Goal: Task Accomplishment & Management: Manage account settings

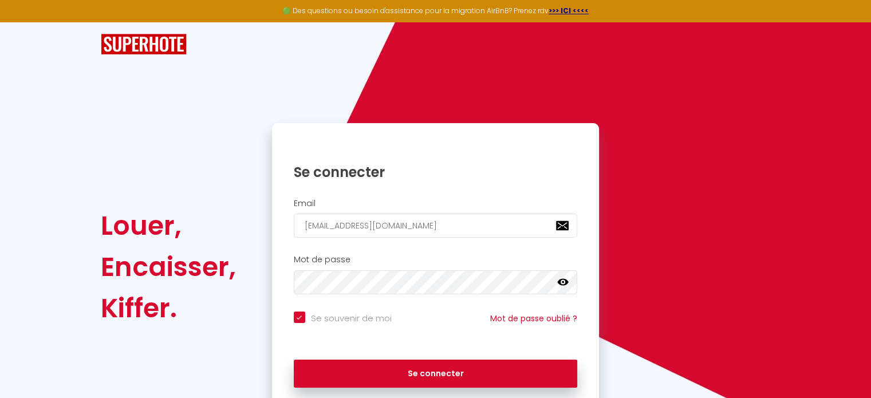
click at [408, 379] on button "Se connecter" at bounding box center [436, 374] width 284 height 29
checkbox input "true"
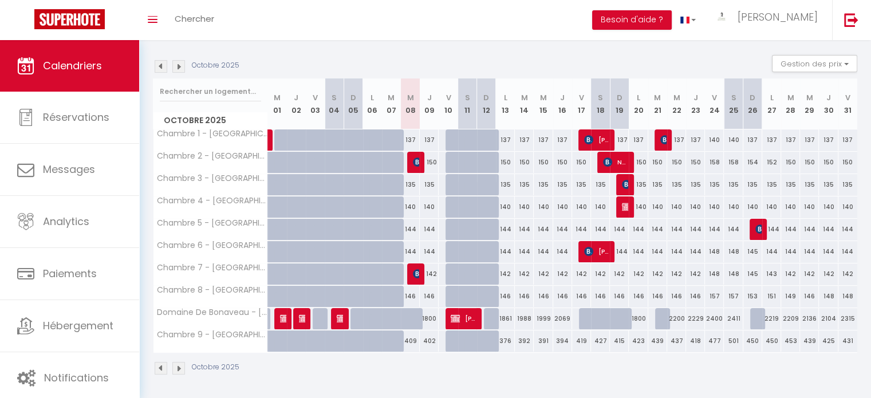
scroll to position [158, 0]
click at [627, 202] on img at bounding box center [626, 206] width 9 height 9
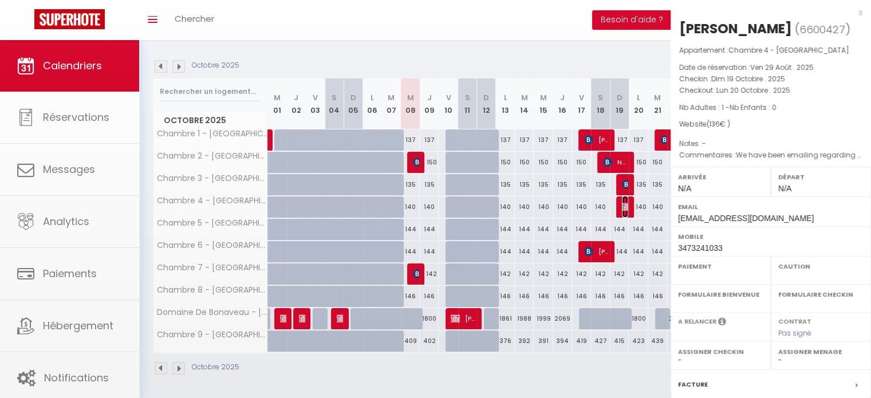
select select "OK"
select select "KO"
select select "0"
select select "1"
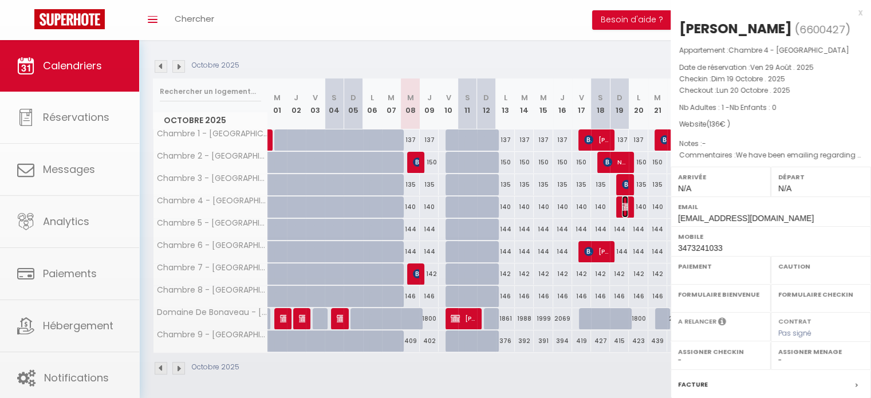
select select
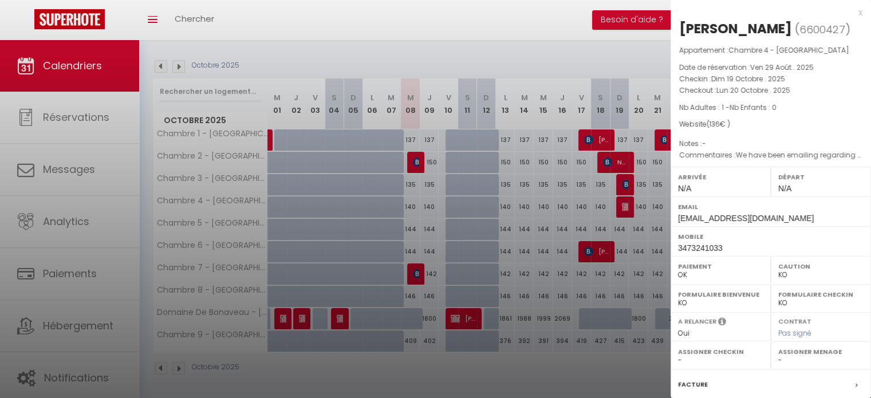
click at [572, 215] on div at bounding box center [435, 199] width 871 height 398
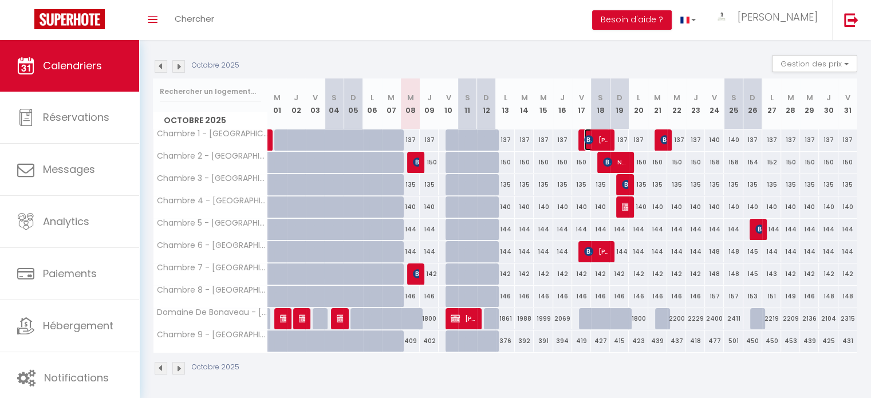
click at [593, 144] on span "[PERSON_NAME]" at bounding box center [596, 140] width 25 height 22
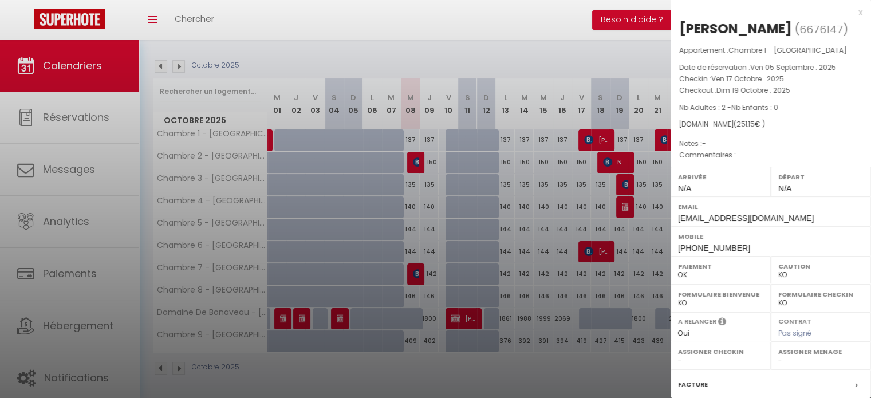
click at [562, 215] on div at bounding box center [435, 199] width 871 height 398
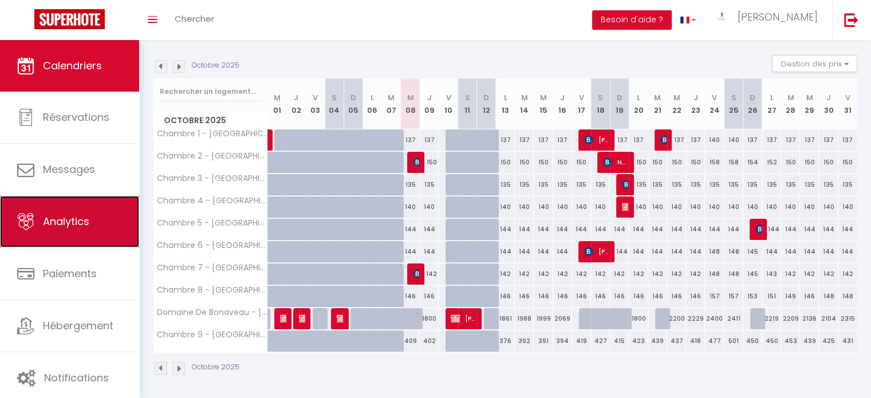
click at [24, 215] on icon at bounding box center [25, 221] width 17 height 17
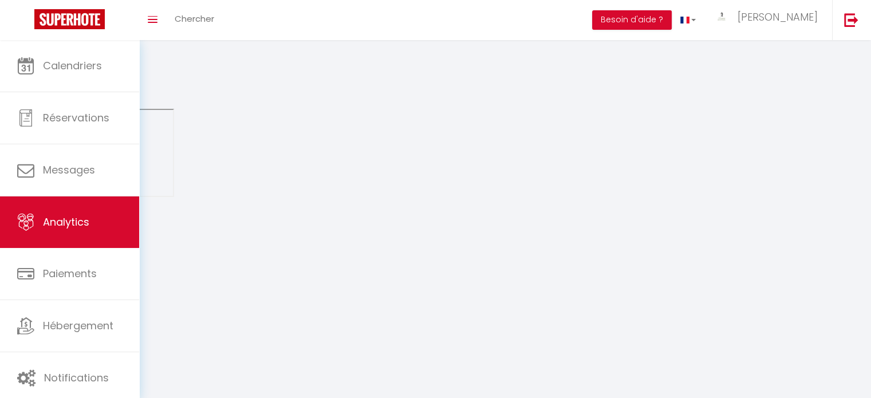
select select "2025"
select select "10"
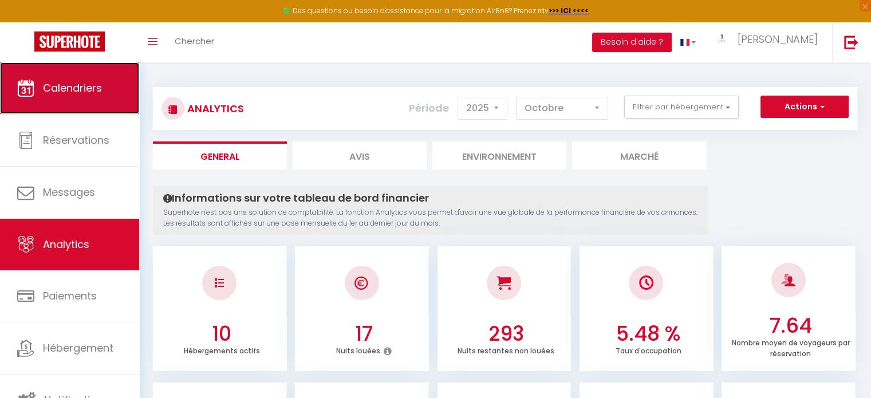
click at [64, 82] on span "Calendriers" at bounding box center [72, 88] width 59 height 14
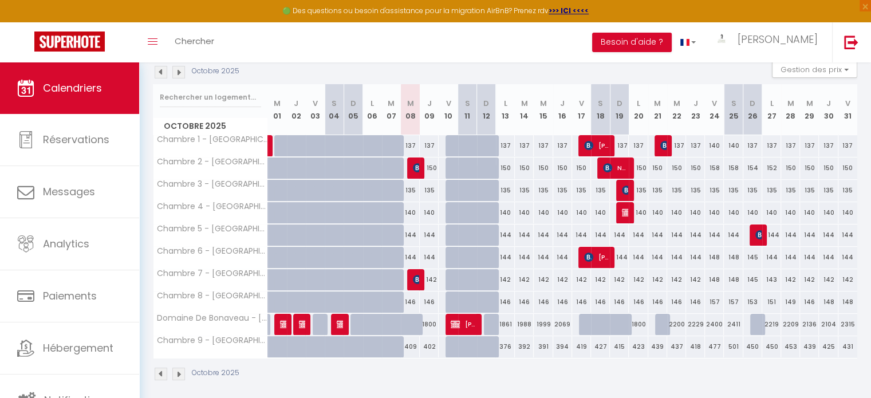
scroll to position [175, 0]
click at [415, 277] on img at bounding box center [417, 279] width 9 height 9
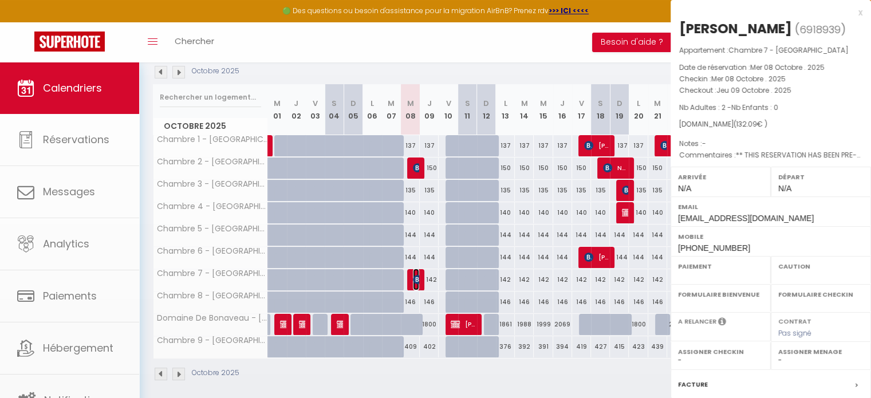
select select "OK"
select select "KO"
select select "0"
select select "1"
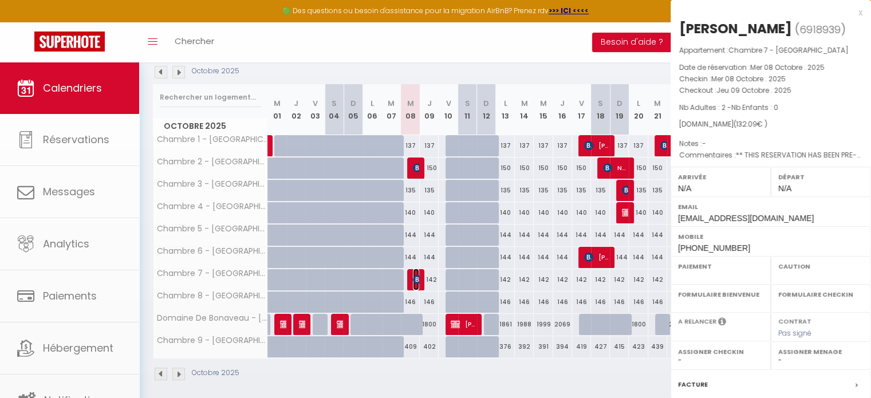
select select
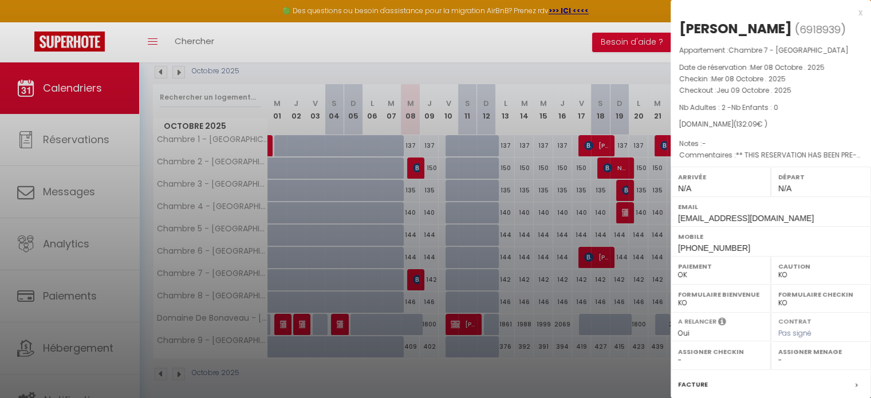
click at [442, 212] on div at bounding box center [435, 199] width 871 height 398
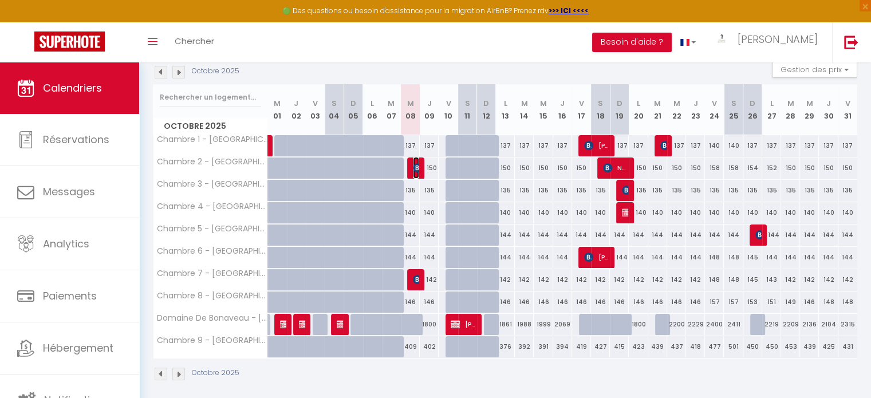
click at [417, 164] on img at bounding box center [417, 167] width 9 height 9
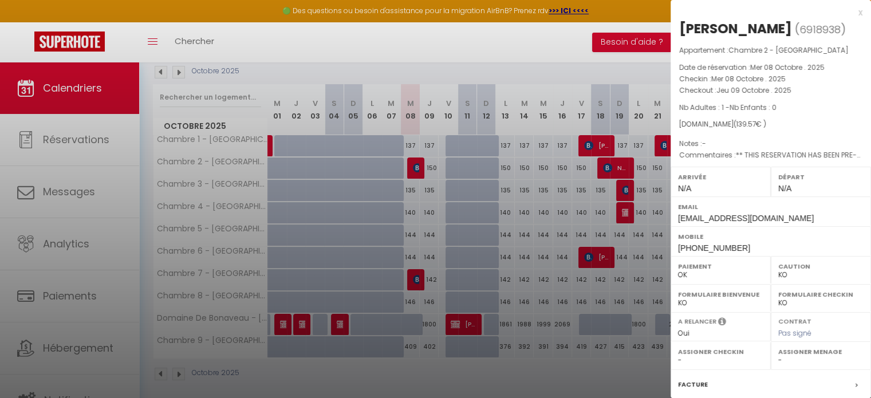
click at [424, 212] on div at bounding box center [435, 199] width 871 height 398
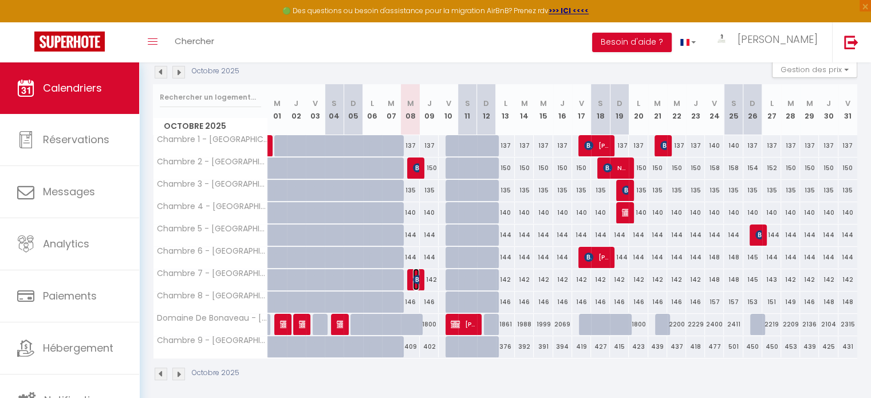
click at [415, 277] on img at bounding box center [417, 279] width 9 height 9
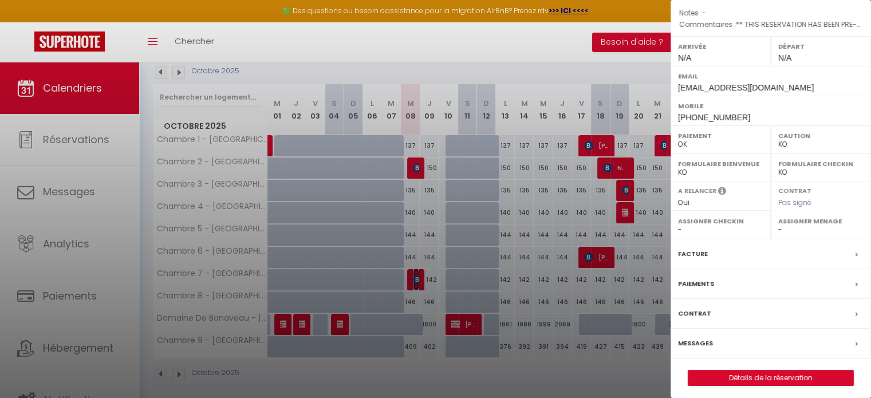
scroll to position [145, 0]
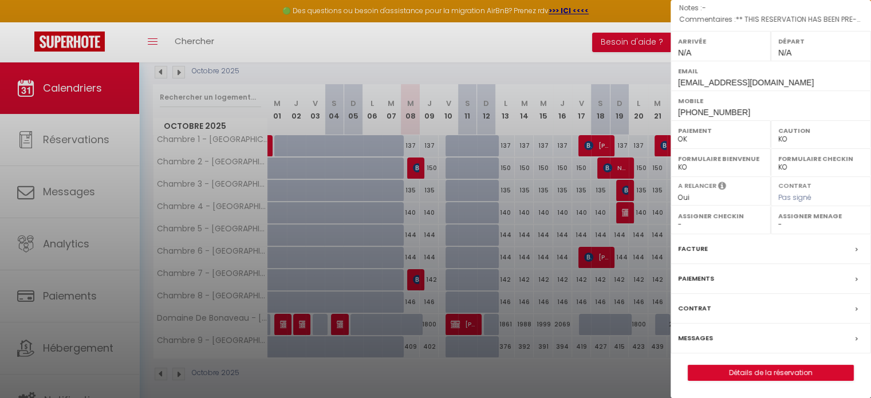
click at [594, 279] on div at bounding box center [435, 199] width 871 height 398
